Goal: Task Accomplishment & Management: Manage account settings

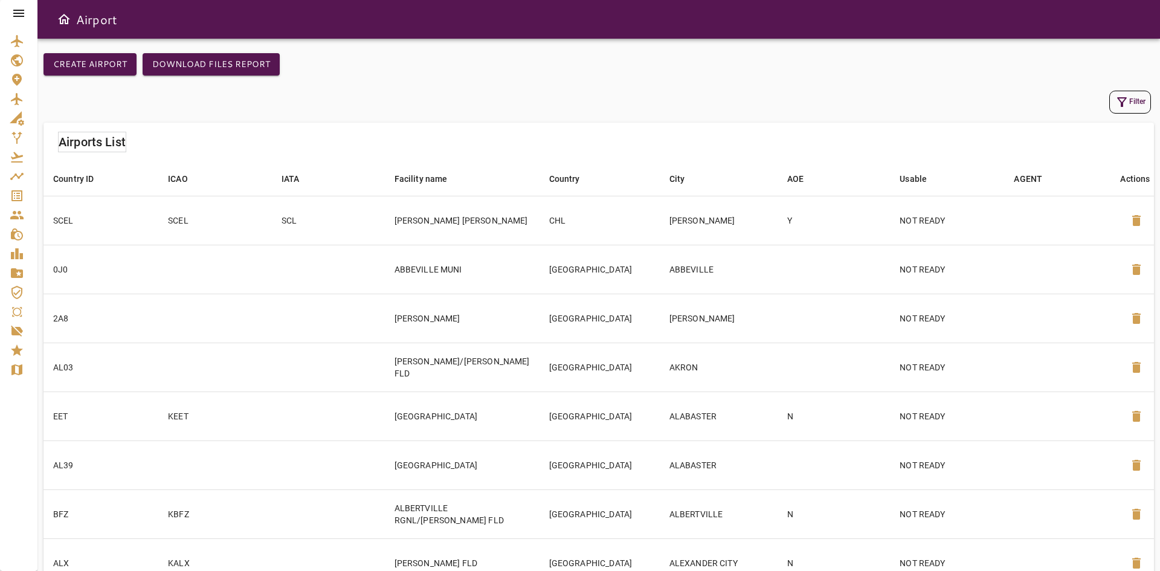
click at [16, 198] on icon "Service Orders" at bounding box center [17, 195] width 14 height 14
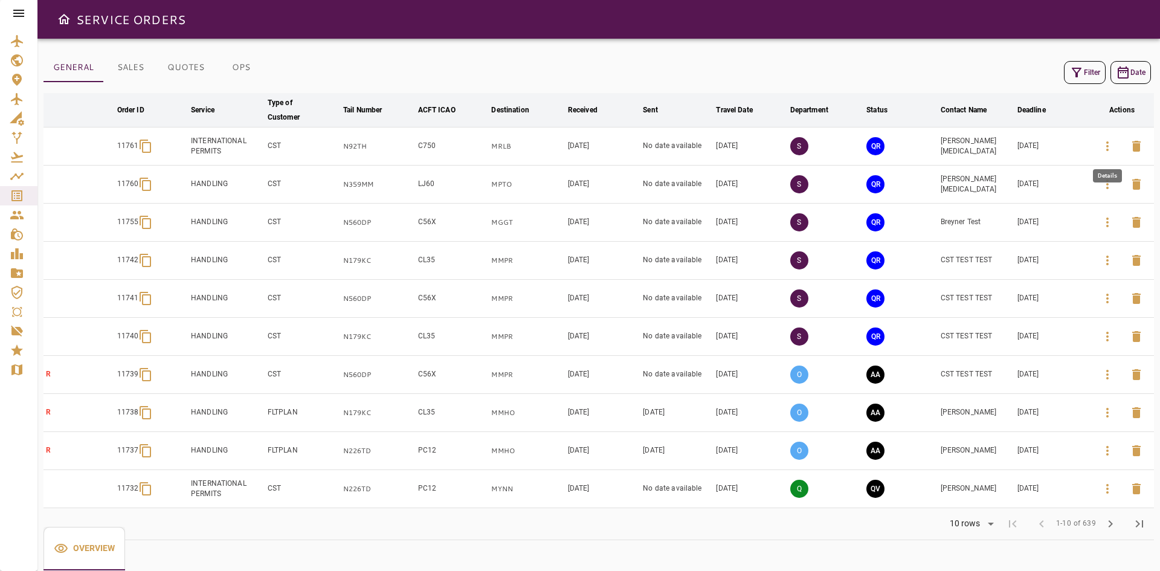
click at [1107, 149] on icon "button" at bounding box center [1107, 146] width 14 height 14
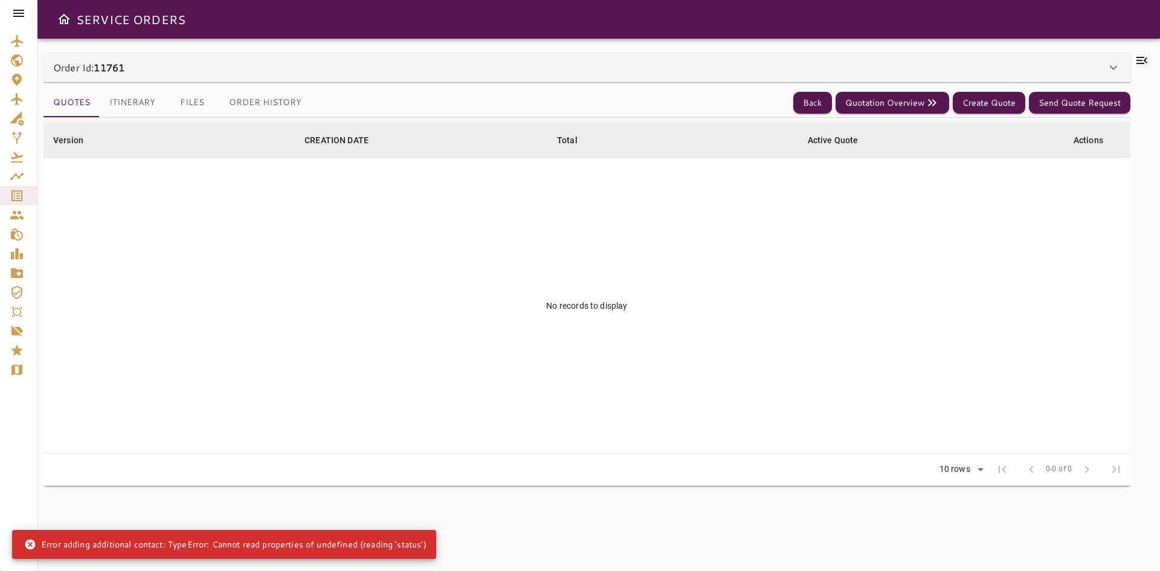
click at [150, 102] on button "Itinerary" at bounding box center [132, 102] width 65 height 29
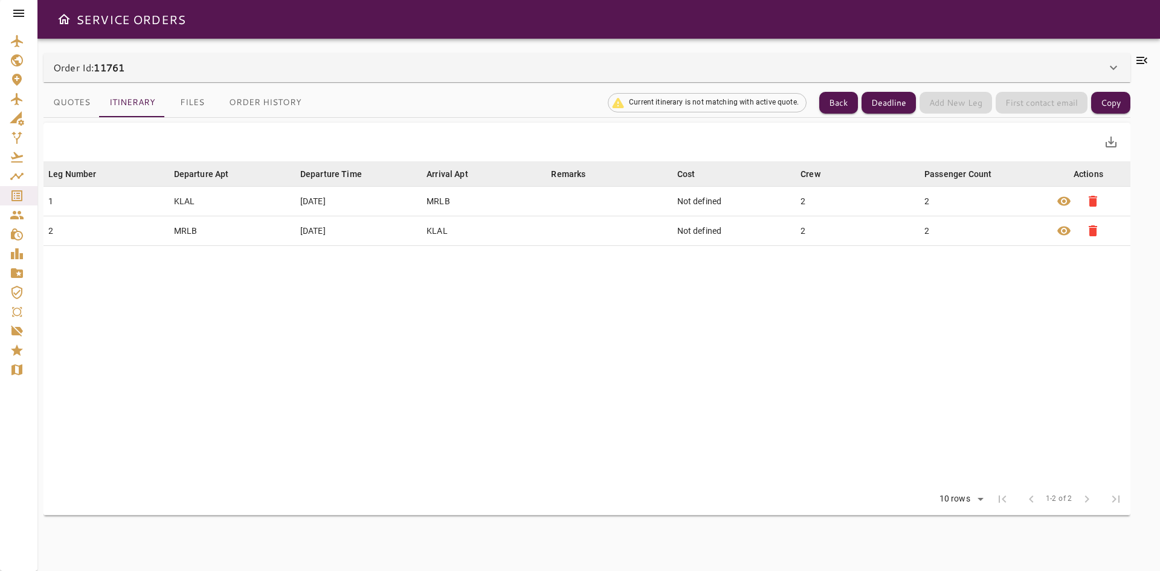
click at [203, 359] on table "Leg Number arrow_downward Departure Apt arrow_downward Departure Time arrow_dow…" at bounding box center [586, 322] width 1086 height 322
click at [312, 352] on table "Leg Number arrow_downward Departure Apt arrow_downward Departure Time arrow_dow…" at bounding box center [586, 322] width 1086 height 322
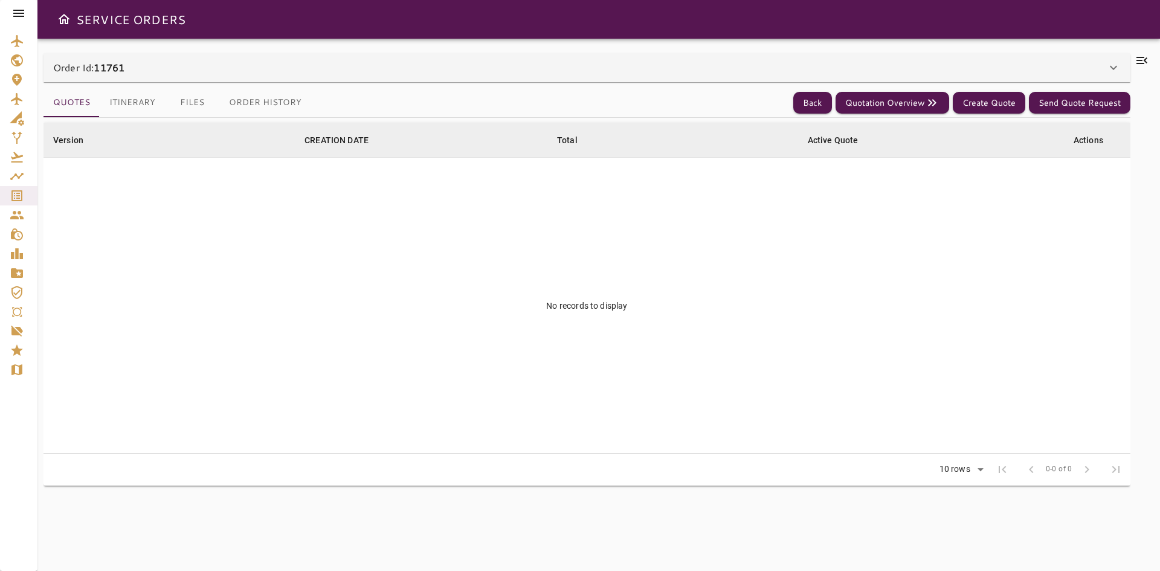
click at [123, 98] on button "Itinerary" at bounding box center [132, 102] width 65 height 29
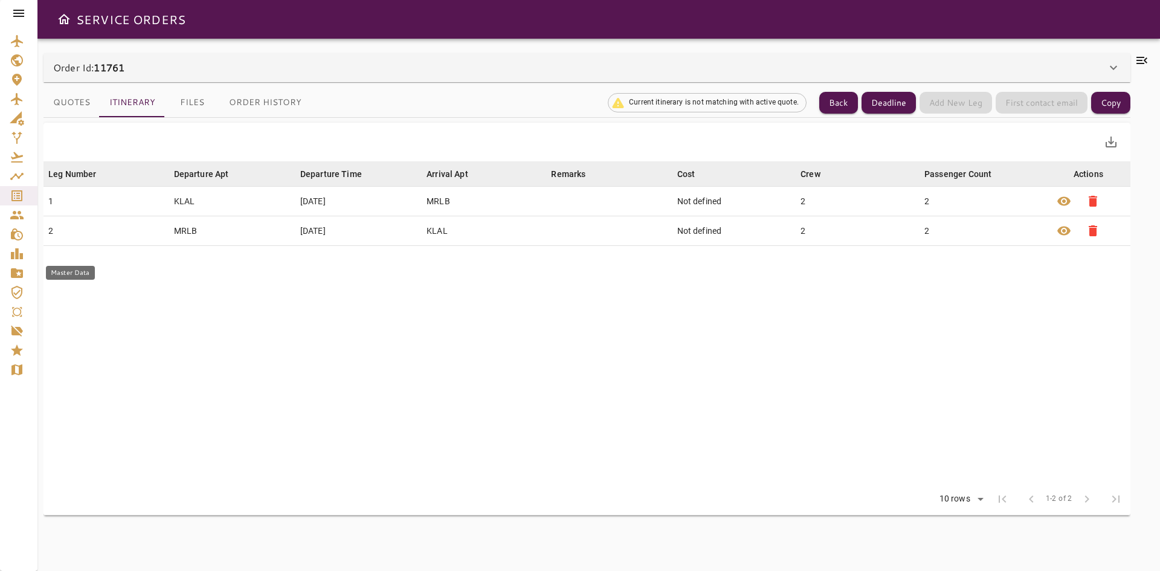
drag, startPoint x: 23, startPoint y: 271, endPoint x: 57, endPoint y: 276, distance: 34.2
click at [24, 271] on icon "Master Data" at bounding box center [17, 273] width 14 height 14
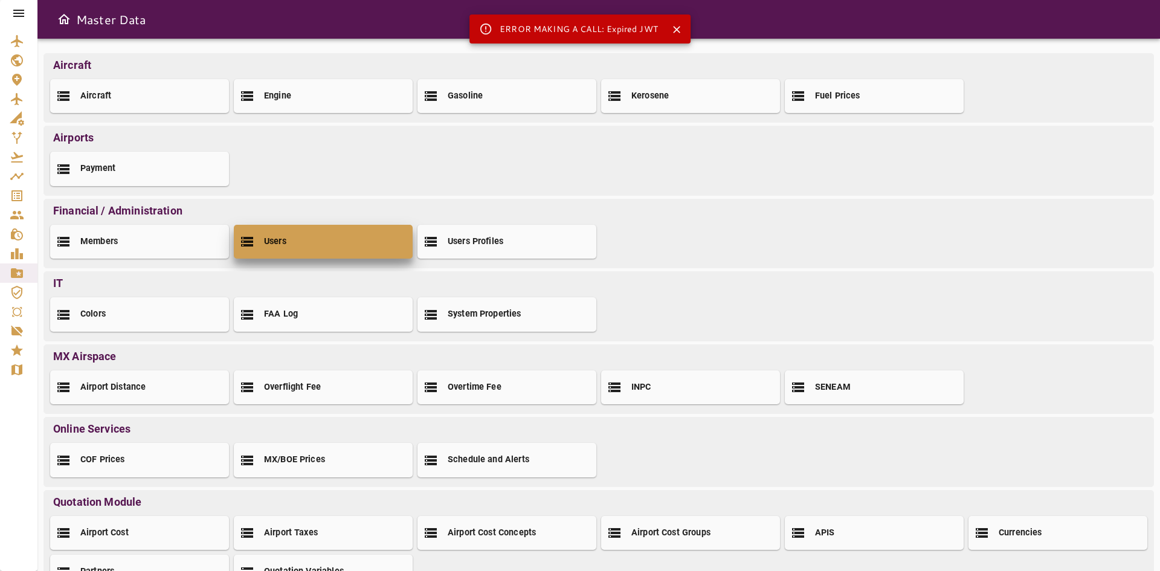
click at [321, 245] on div "Users" at bounding box center [323, 242] width 179 height 34
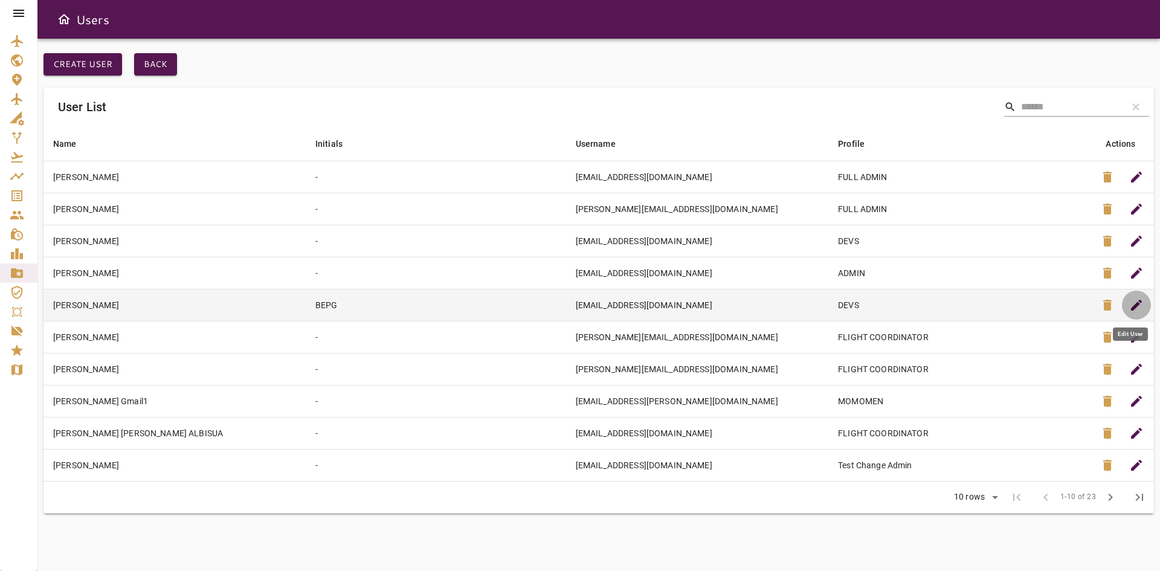
click at [1130, 303] on span "edit" at bounding box center [1136, 305] width 14 height 14
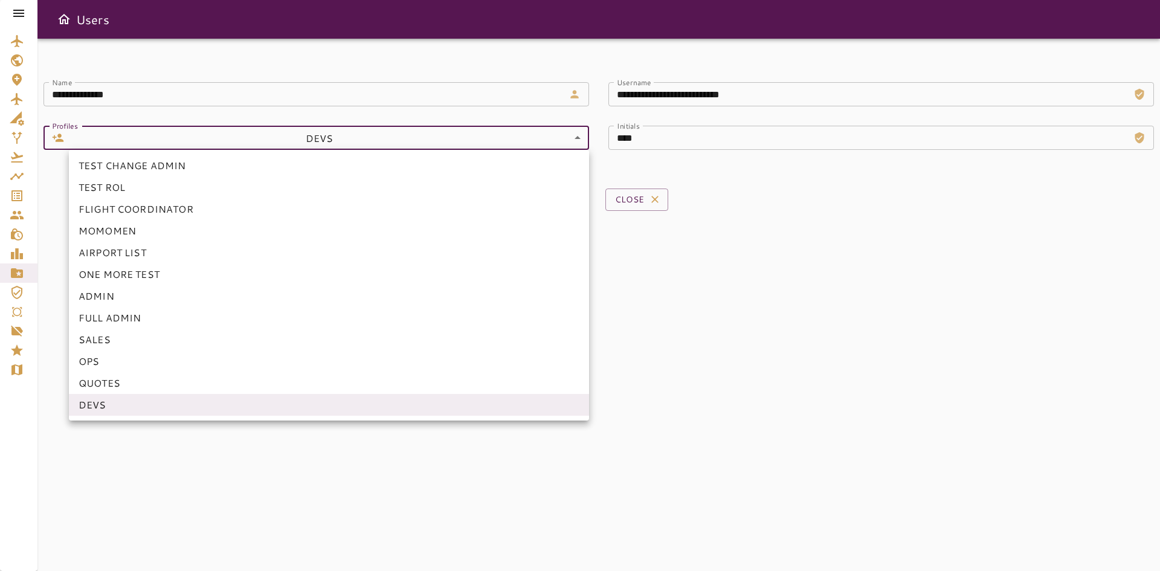
click at [409, 139] on body "**********" at bounding box center [580, 285] width 1160 height 571
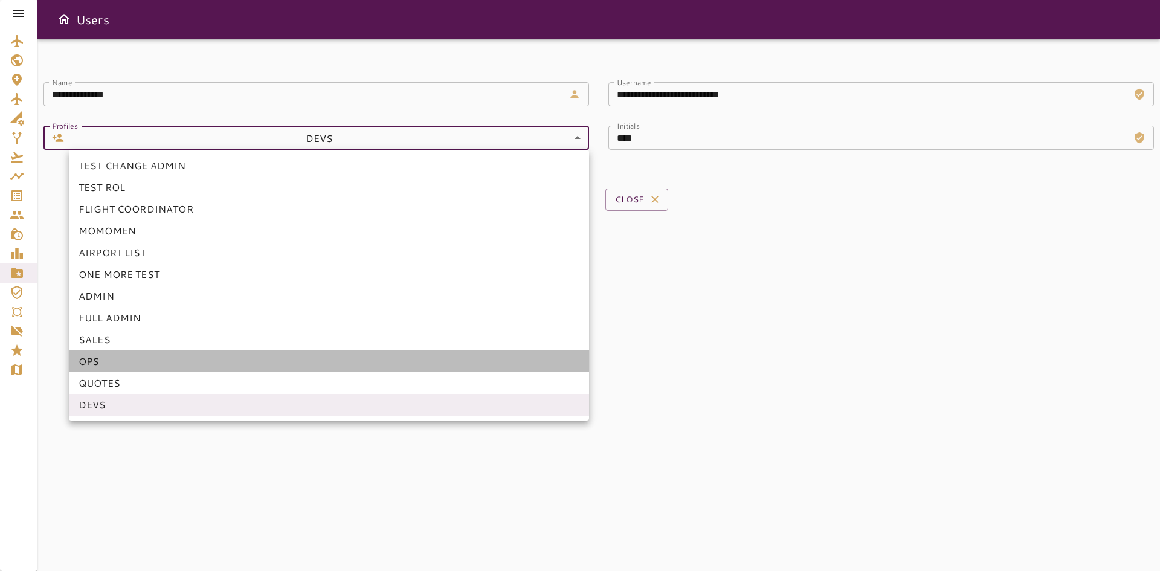
click at [114, 356] on li "OPS" at bounding box center [329, 361] width 520 height 22
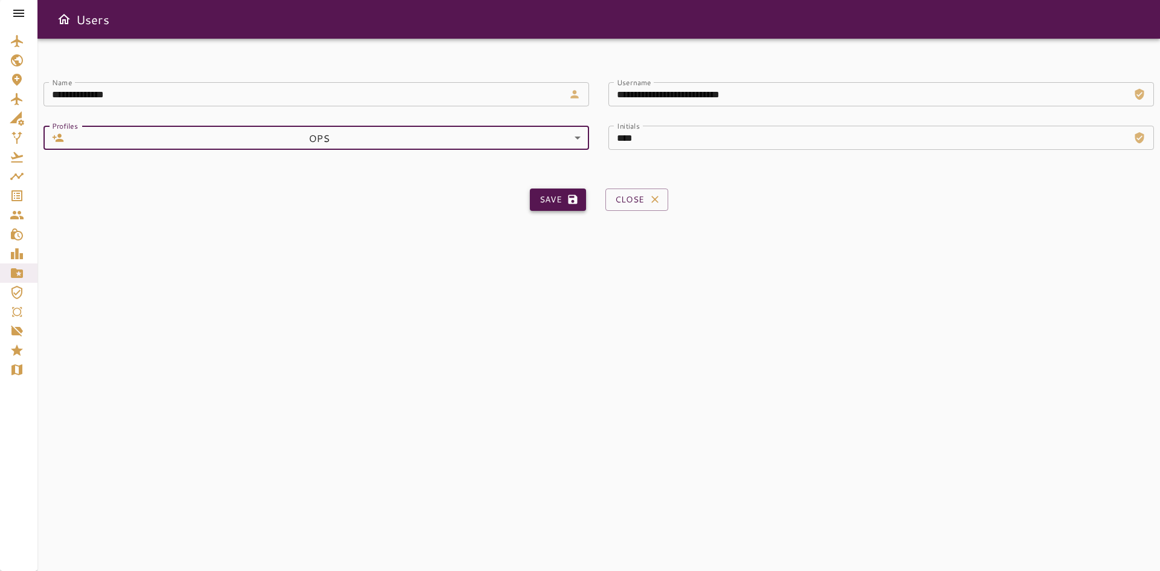
click at [565, 194] on button "Save" at bounding box center [558, 199] width 56 height 22
type input "**"
